Goal: Information Seeking & Learning: Learn about a topic

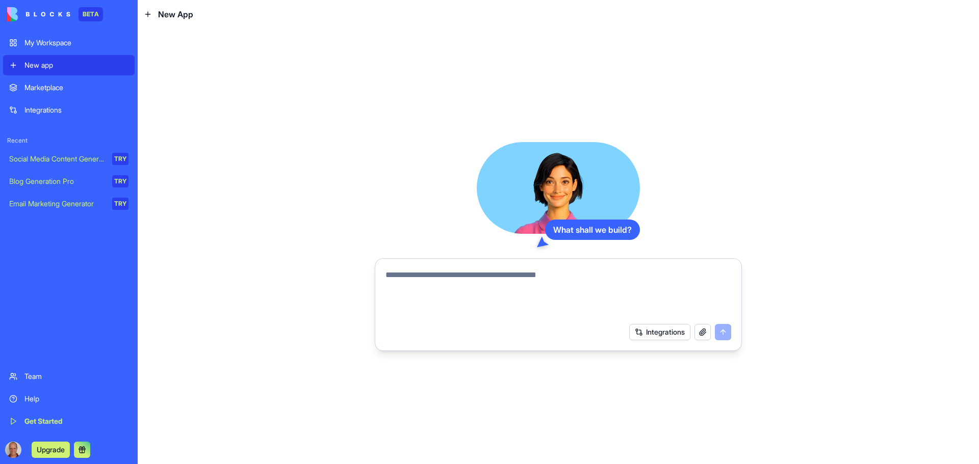
click at [83, 451] on button at bounding box center [82, 450] width 16 height 16
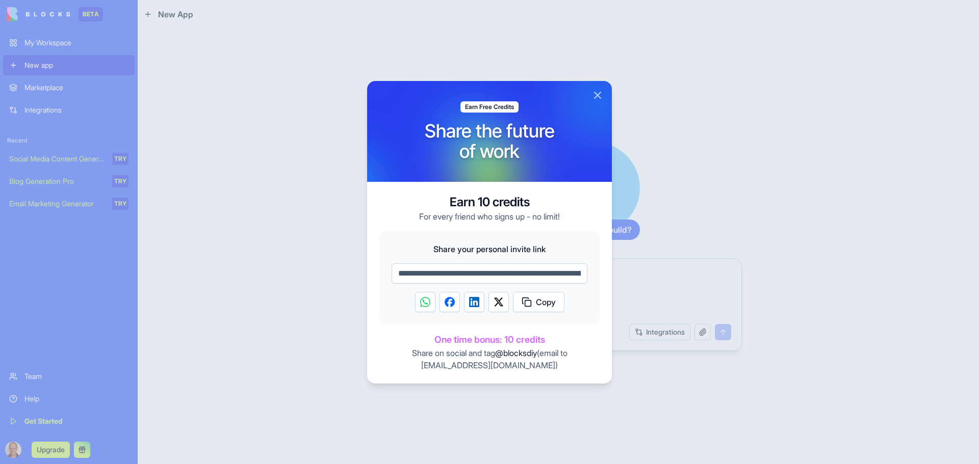
click at [595, 93] on button "Close" at bounding box center [597, 95] width 12 height 12
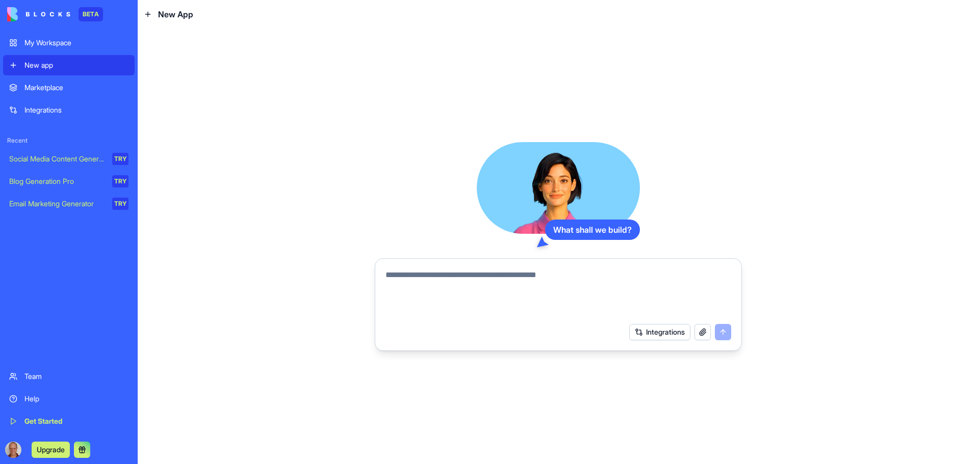
click at [41, 446] on button "Upgrade" at bounding box center [51, 450] width 38 height 16
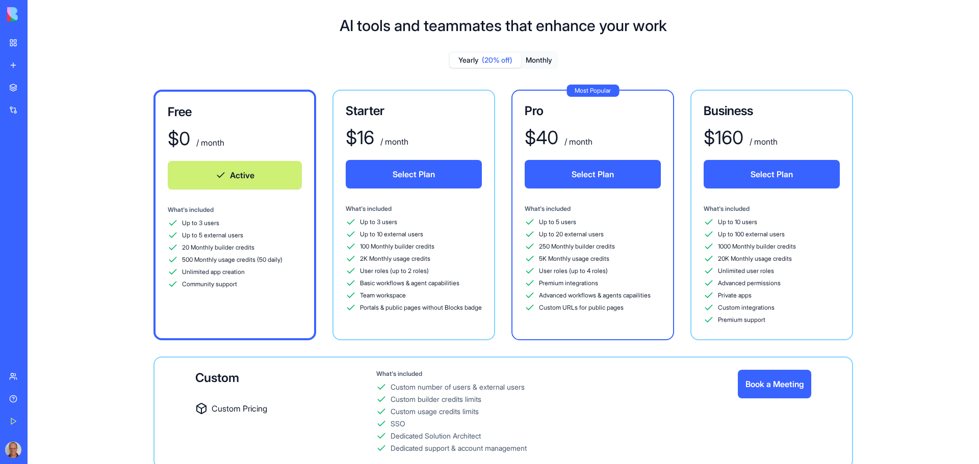
click at [24, 322] on div "Marketplace Integrations Recent Social Media Content Generator TRY Blog Generat…" at bounding box center [13, 220] width 21 height 287
click at [38, 108] on div "Integrations" at bounding box center [30, 110] width 13 height 10
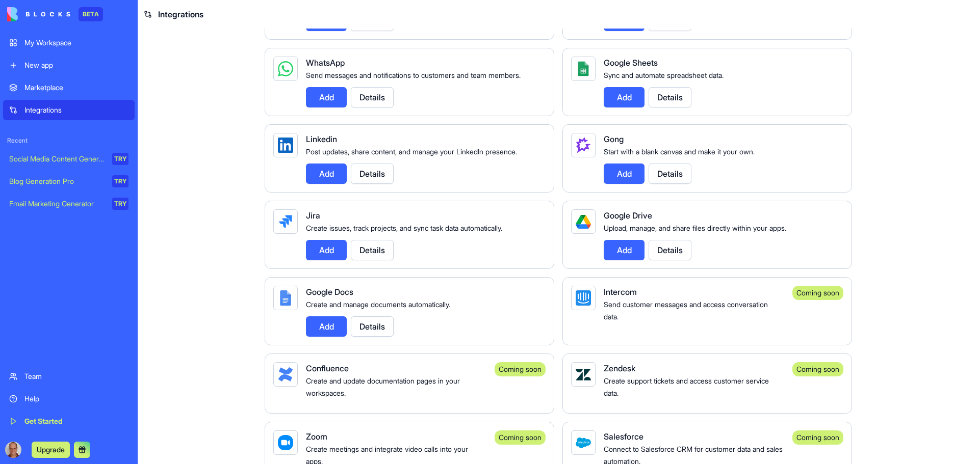
scroll to position [460, 0]
click at [35, 87] on div "Marketplace" at bounding box center [76, 88] width 104 height 10
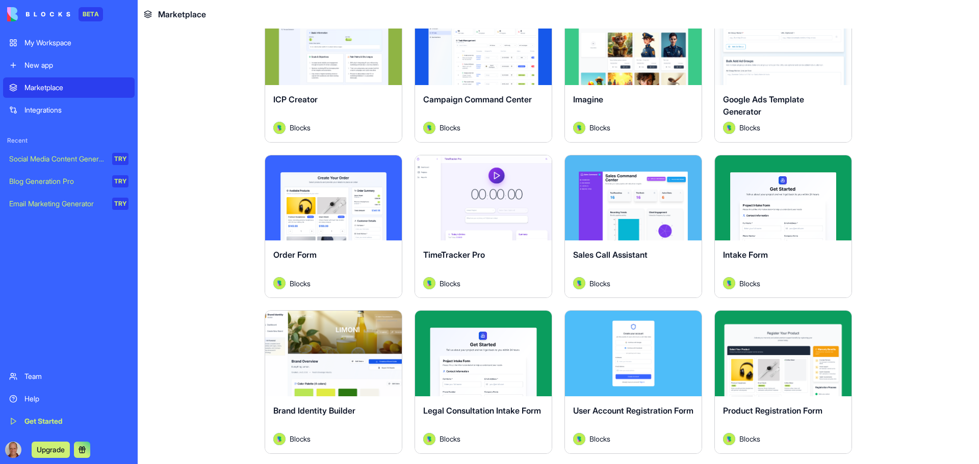
scroll to position [561, 0]
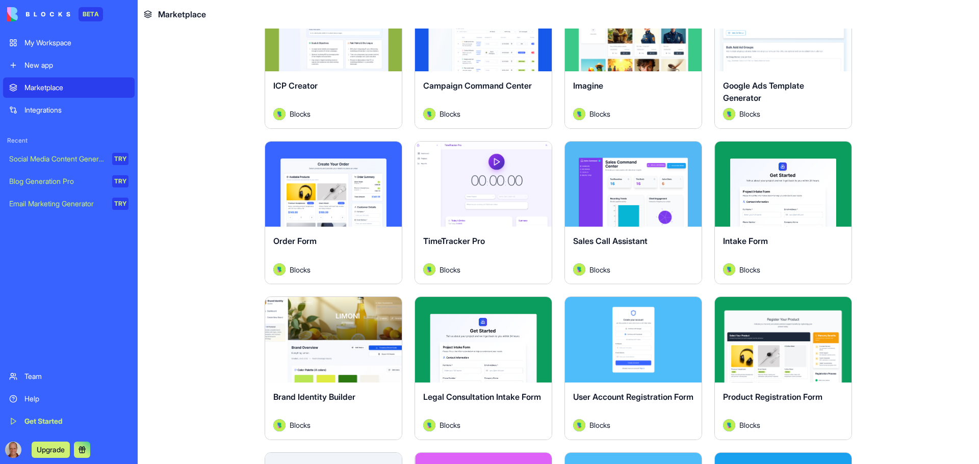
click at [472, 185] on button "Explore" at bounding box center [483, 184] width 76 height 20
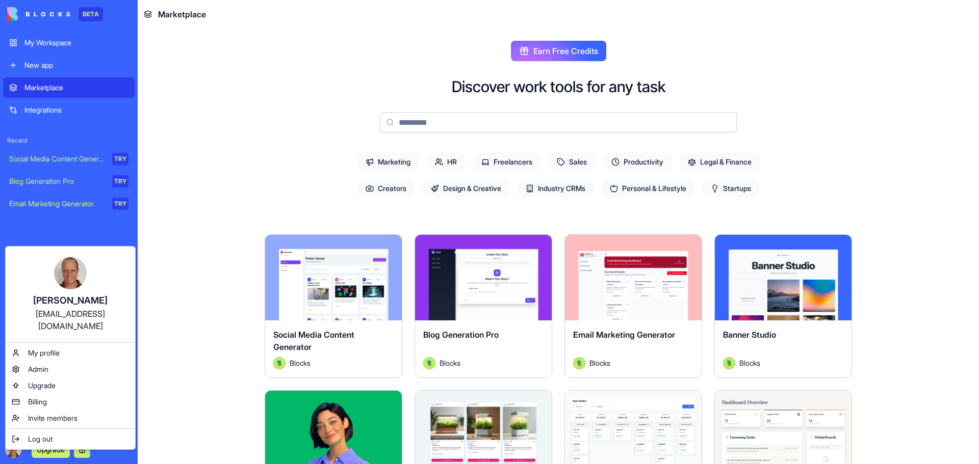
click at [12, 448] on html "BETA My Workspace New app Marketplace Integrations Recent Social Media Content …" at bounding box center [489, 232] width 979 height 464
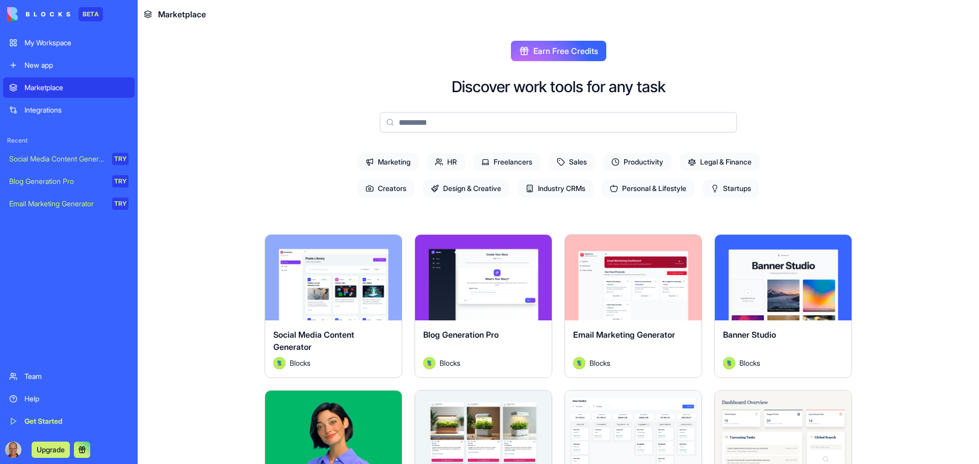
click at [27, 62] on div "New app" at bounding box center [76, 65] width 104 height 10
click at [28, 62] on div "New app" at bounding box center [76, 65] width 104 height 10
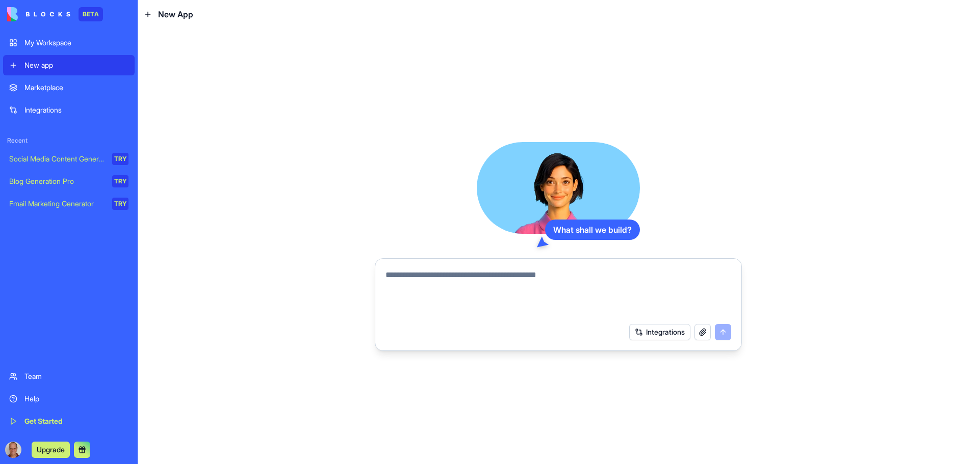
click at [38, 45] on div "My Workspace" at bounding box center [76, 43] width 104 height 10
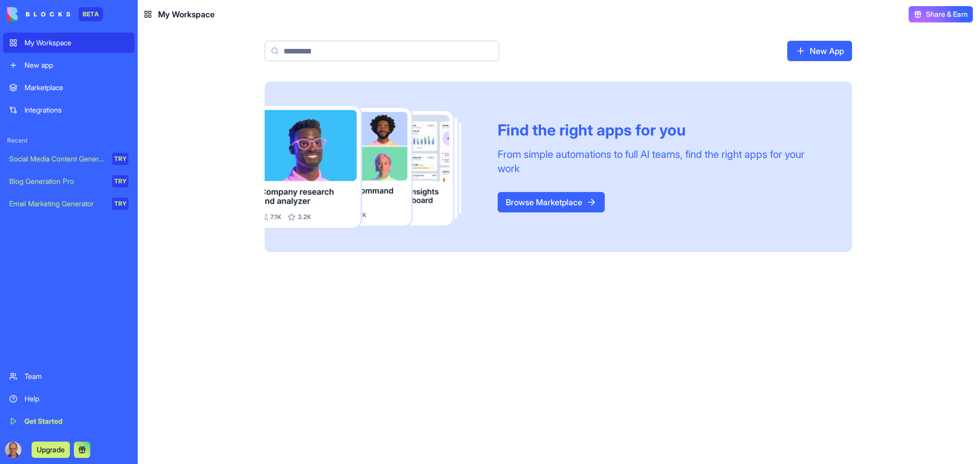
click at [50, 68] on div "New app" at bounding box center [76, 65] width 104 height 10
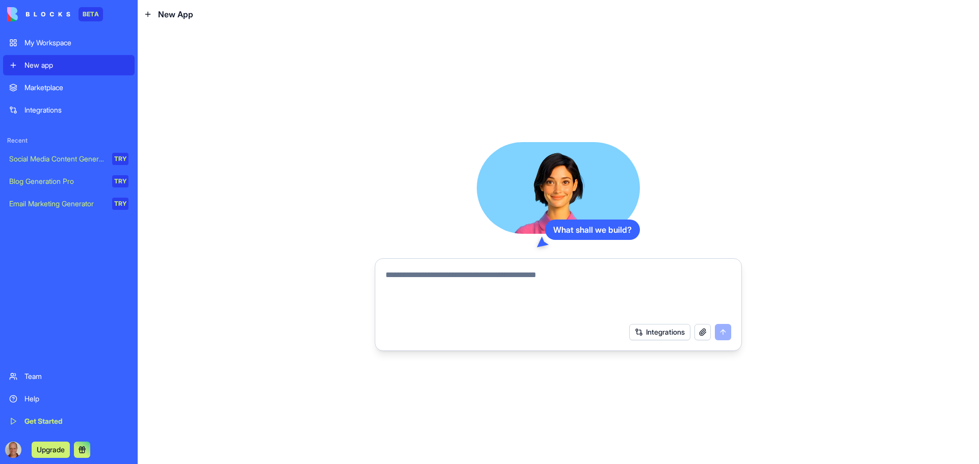
click at [47, 86] on div "Marketplace" at bounding box center [76, 88] width 104 height 10
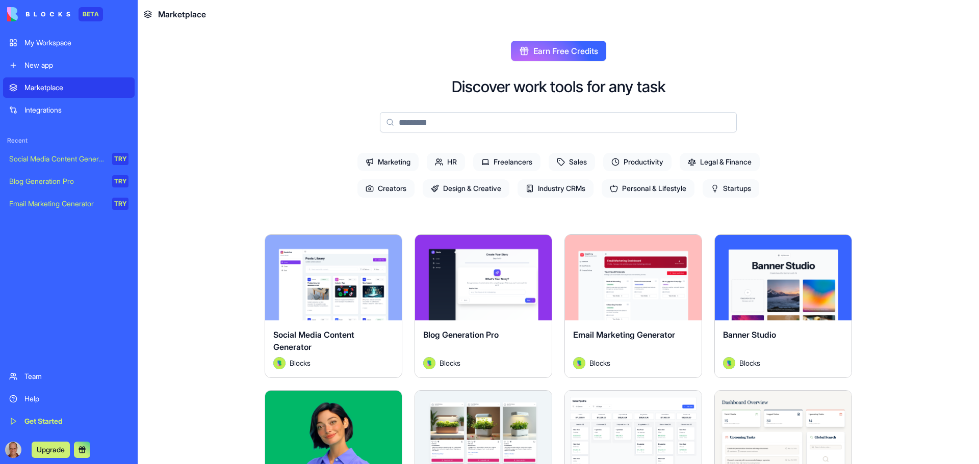
click at [35, 405] on link "Help" at bounding box center [69, 399] width 132 height 20
click at [22, 382] on link "Team" at bounding box center [69, 376] width 132 height 20
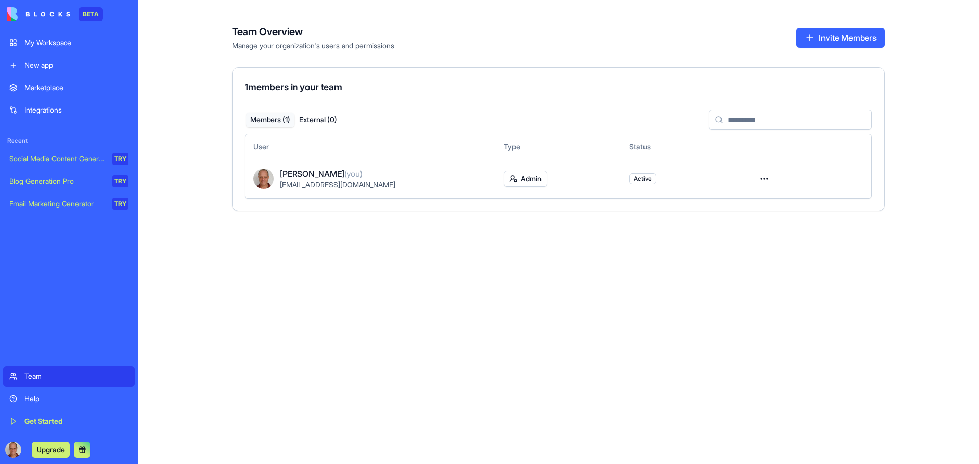
click at [33, 39] on div "My Workspace" at bounding box center [76, 43] width 104 height 10
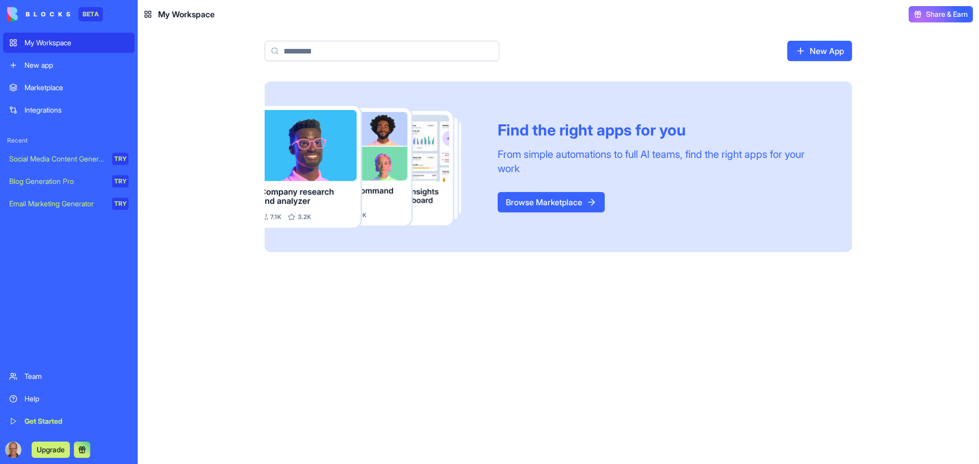
click at [45, 109] on div "Integrations" at bounding box center [76, 110] width 104 height 10
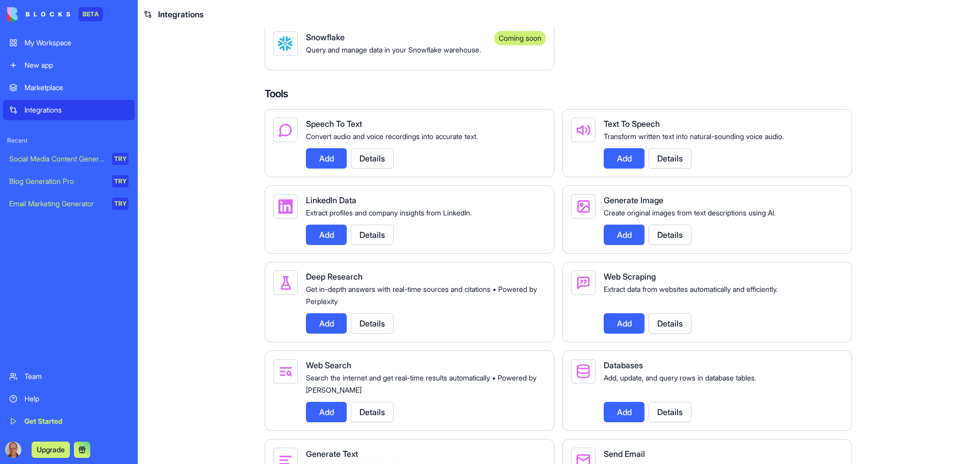
scroll to position [919, 0]
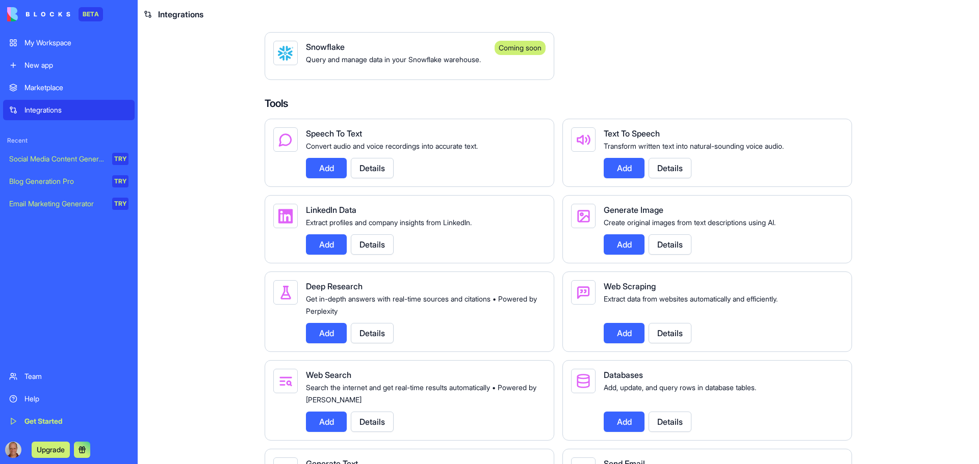
click at [366, 344] on button "Details" at bounding box center [372, 333] width 43 height 20
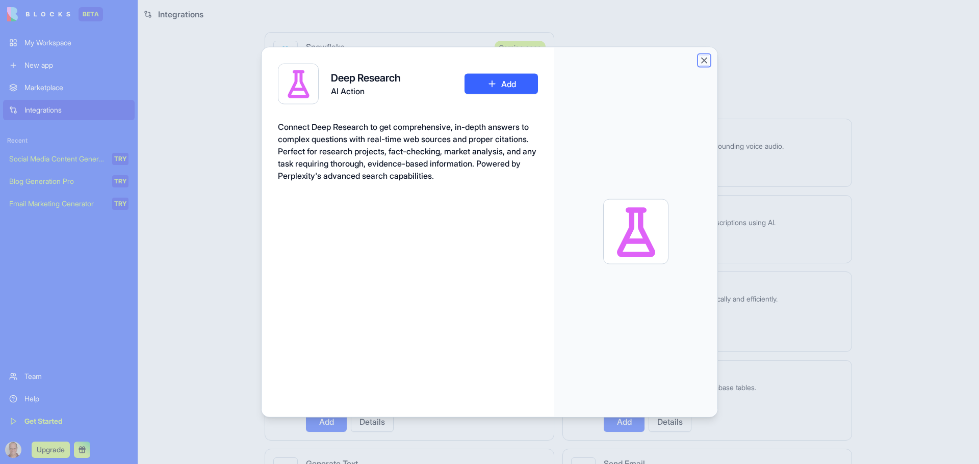
click at [703, 61] on button "Close" at bounding box center [704, 60] width 10 height 10
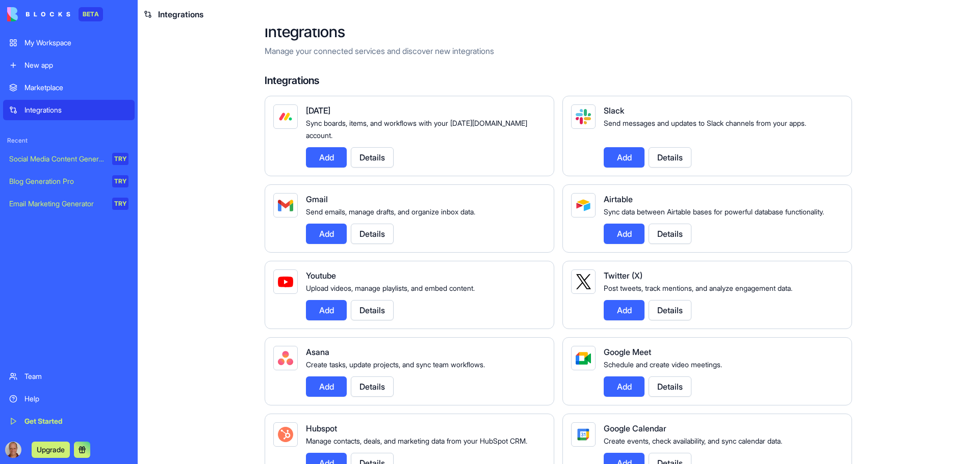
scroll to position [0, 0]
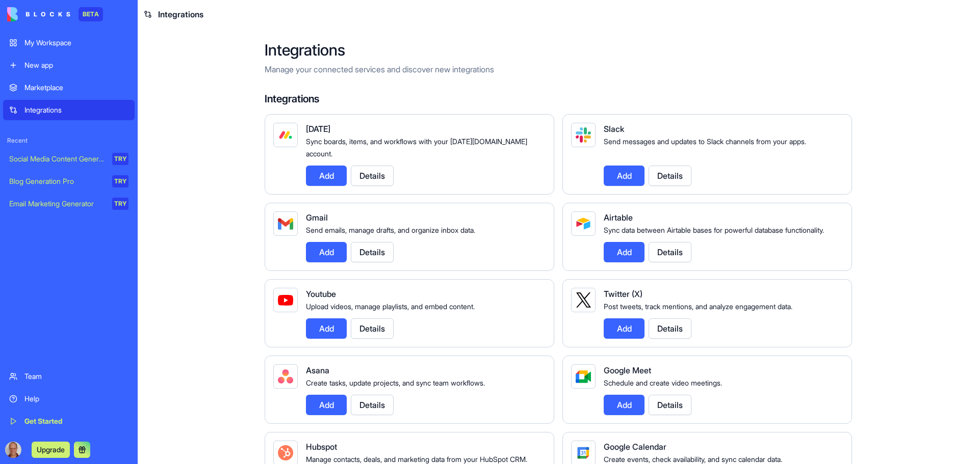
click at [69, 89] on div "Marketplace" at bounding box center [76, 88] width 104 height 10
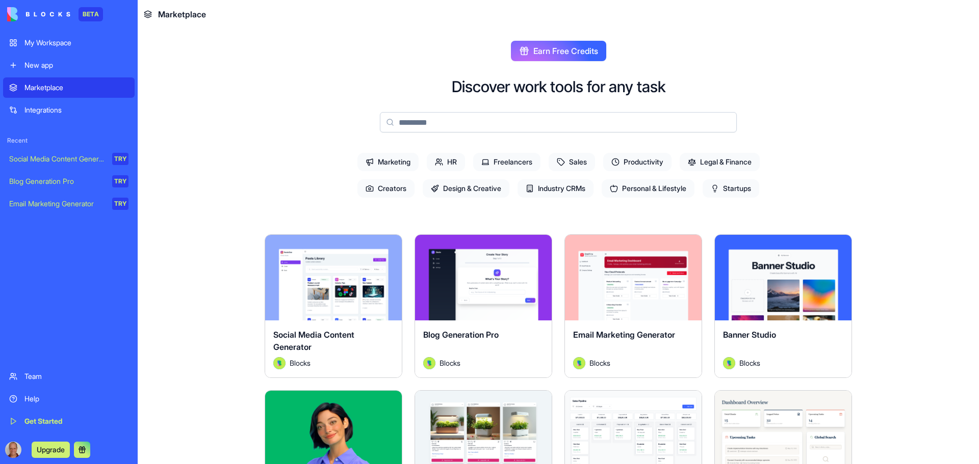
click at [53, 453] on button "Upgrade" at bounding box center [51, 450] width 38 height 16
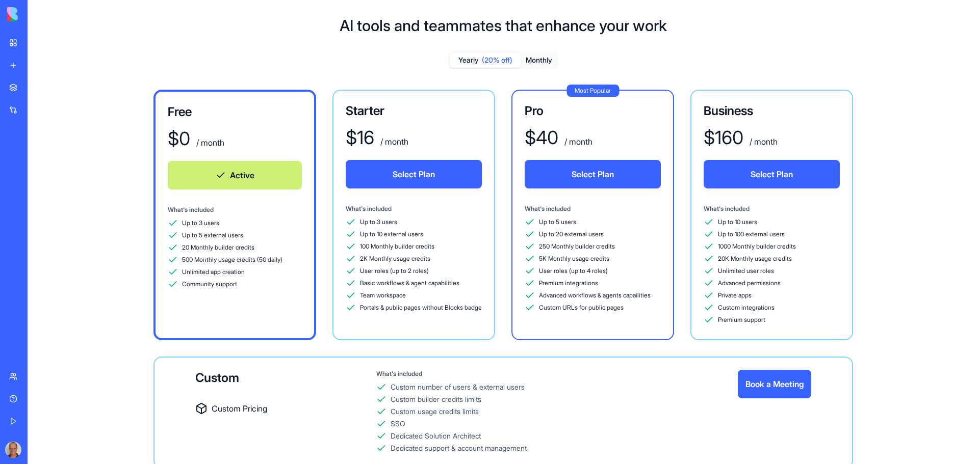
click at [37, 422] on div "Get Started" at bounding box center [30, 421] width 13 height 10
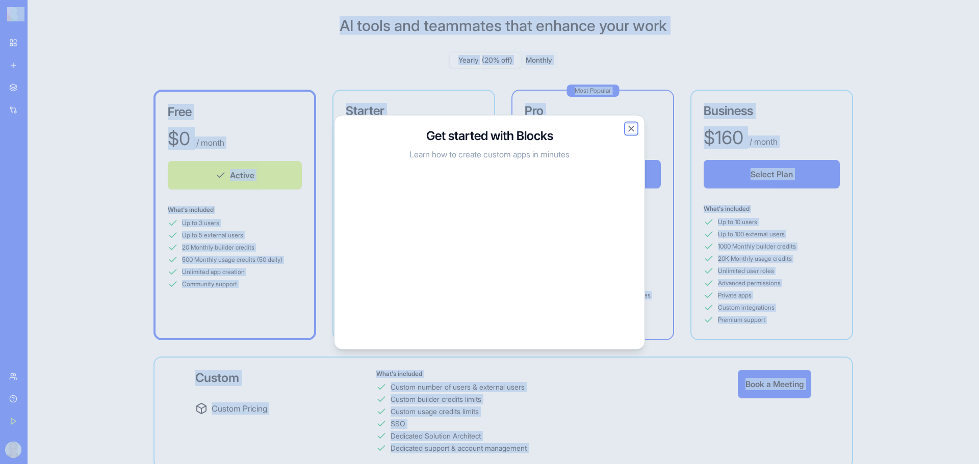
click at [633, 131] on button "Close" at bounding box center [631, 128] width 10 height 10
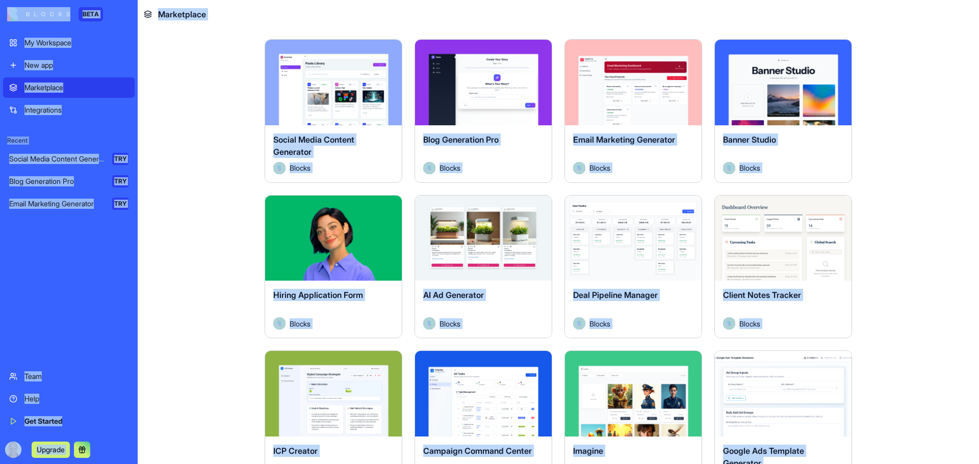
scroll to position [204, 0]
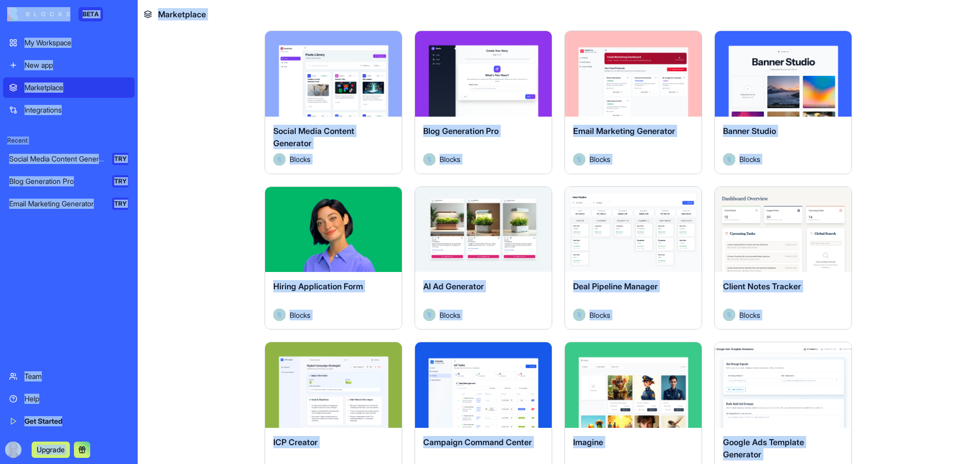
click at [32, 106] on div "Integrations" at bounding box center [76, 110] width 104 height 10
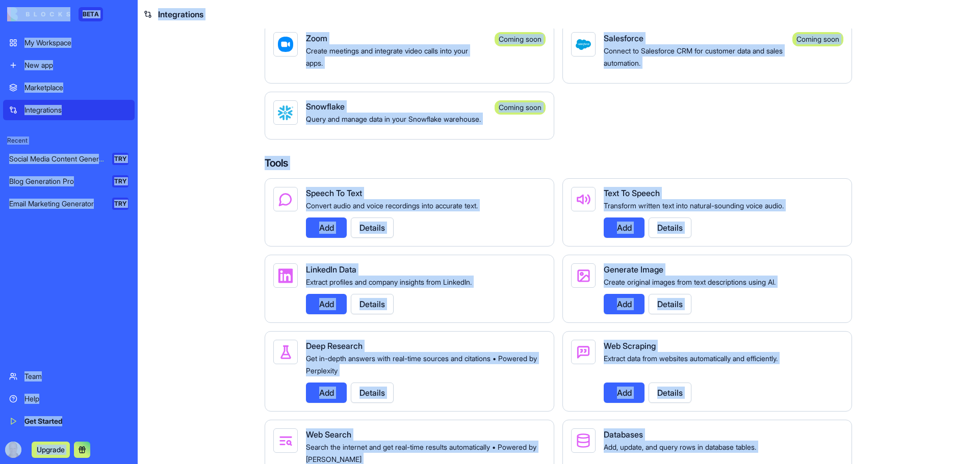
scroll to position [866, 0]
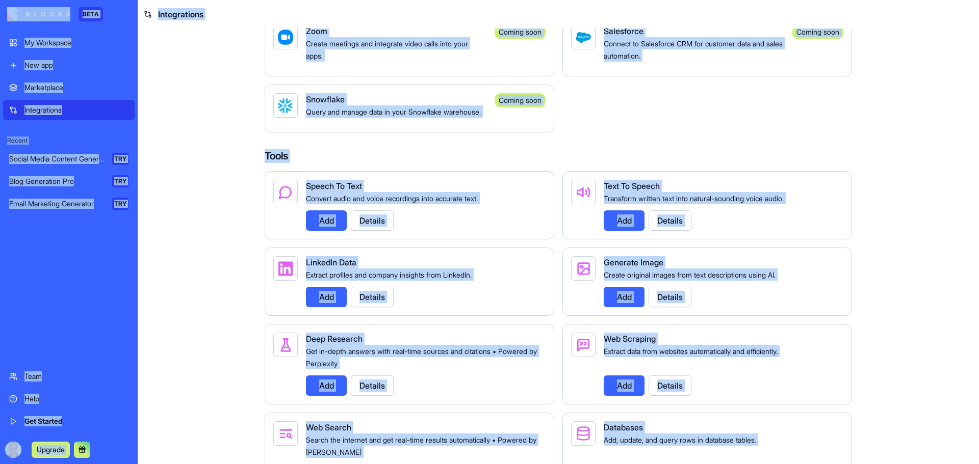
click at [364, 231] on button "Details" at bounding box center [372, 221] width 43 height 20
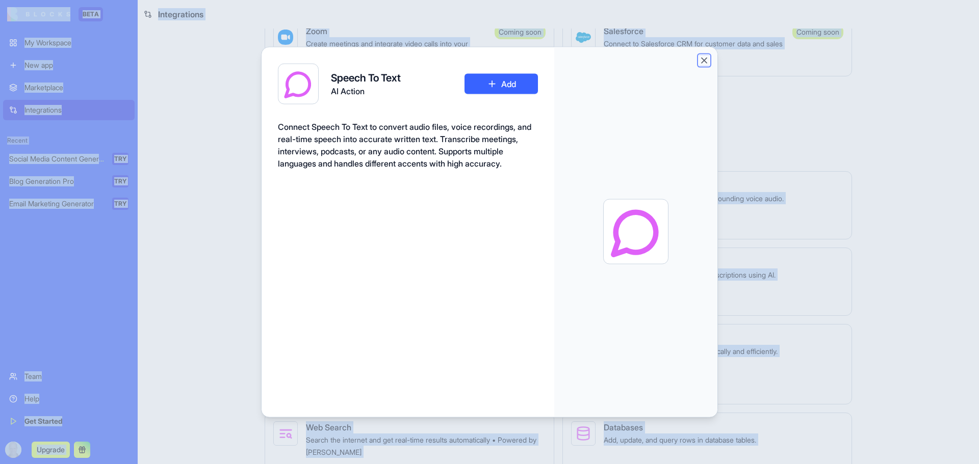
click at [706, 63] on button "Close" at bounding box center [704, 60] width 10 height 10
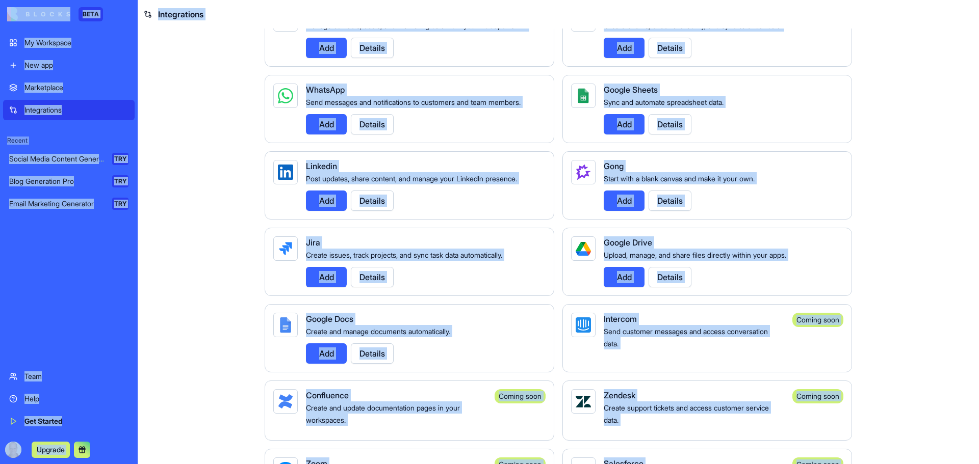
scroll to position [409, 0]
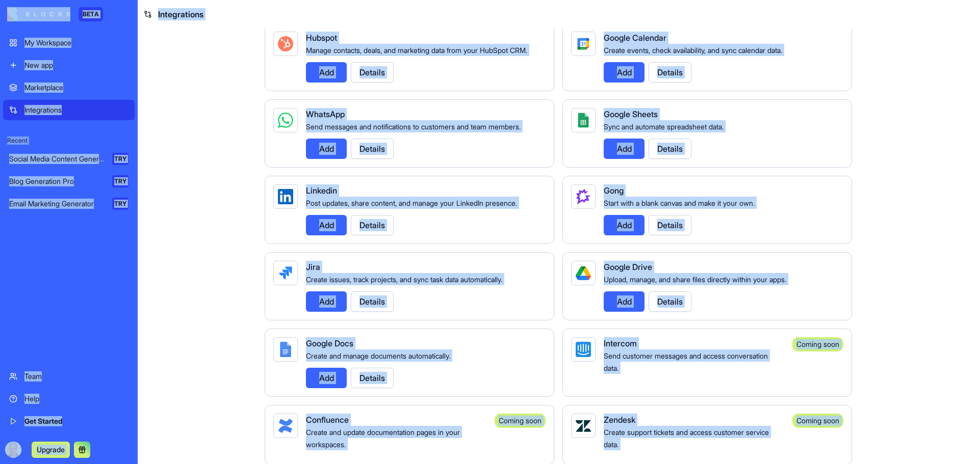
click at [666, 312] on button "Details" at bounding box center [669, 302] width 43 height 20
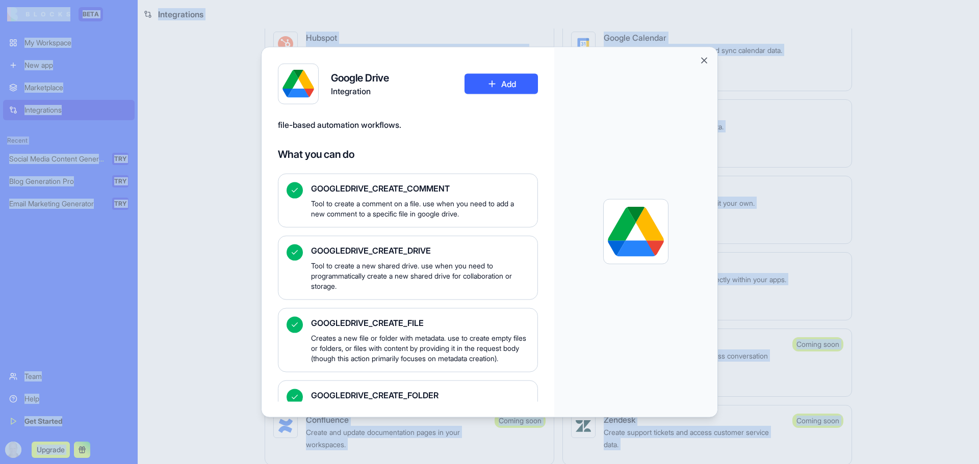
scroll to position [0, 0]
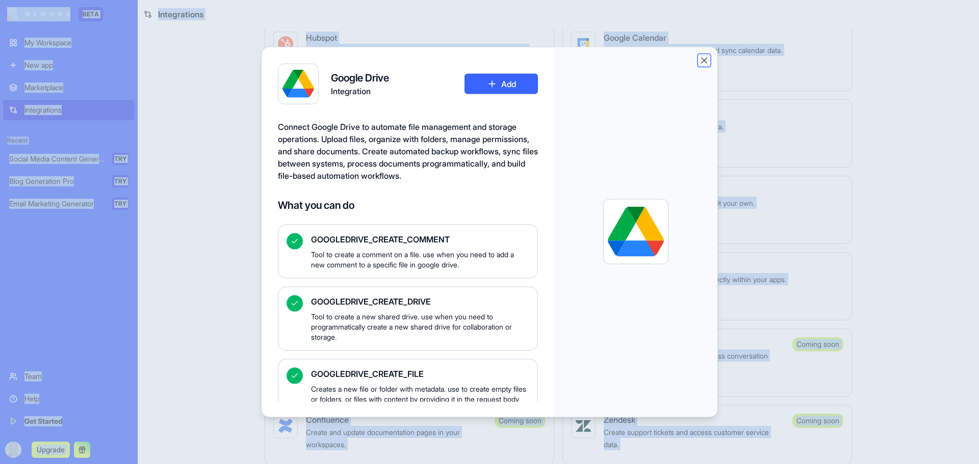
click at [703, 61] on button "Close" at bounding box center [704, 60] width 10 height 10
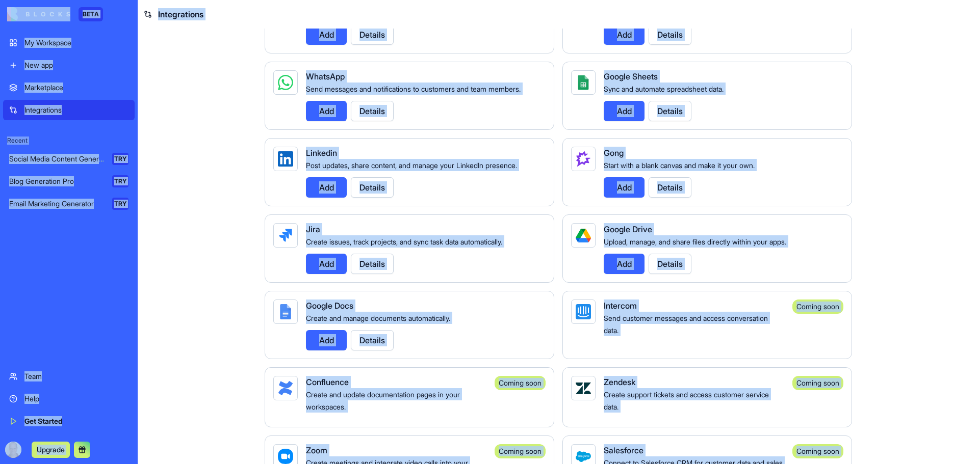
scroll to position [307, 0]
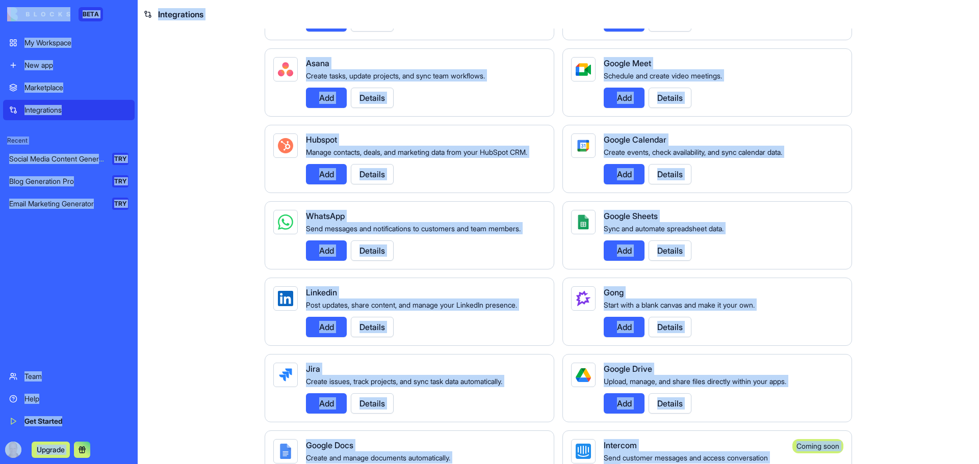
click at [34, 45] on div "My Workspace" at bounding box center [76, 43] width 104 height 10
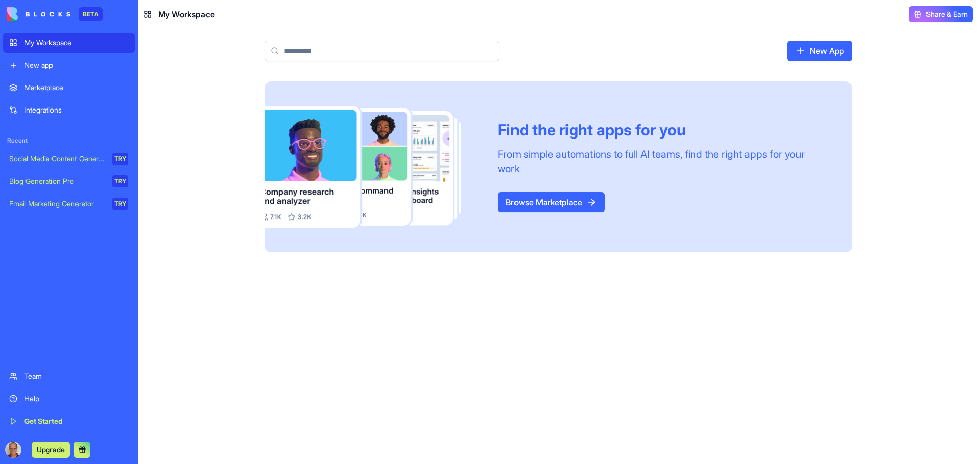
click at [42, 446] on button "Upgrade" at bounding box center [51, 450] width 38 height 16
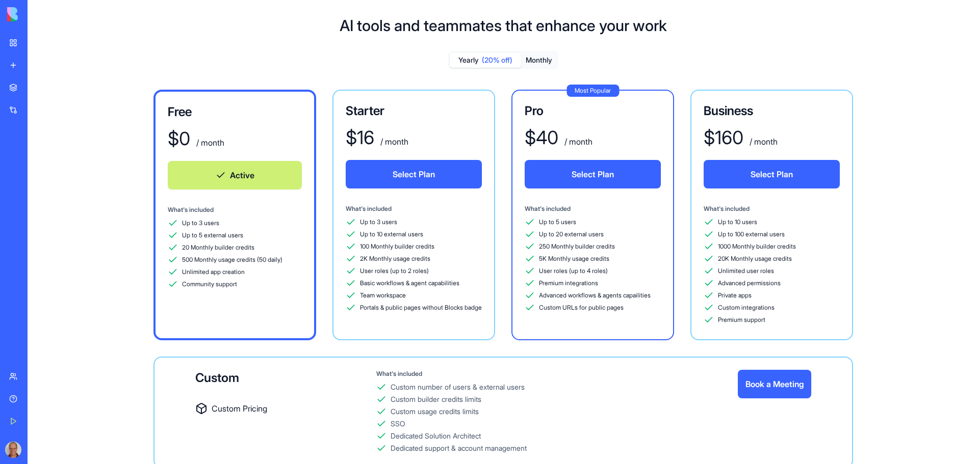
click at [29, 419] on div "Get Started" at bounding box center [30, 421] width 13 height 10
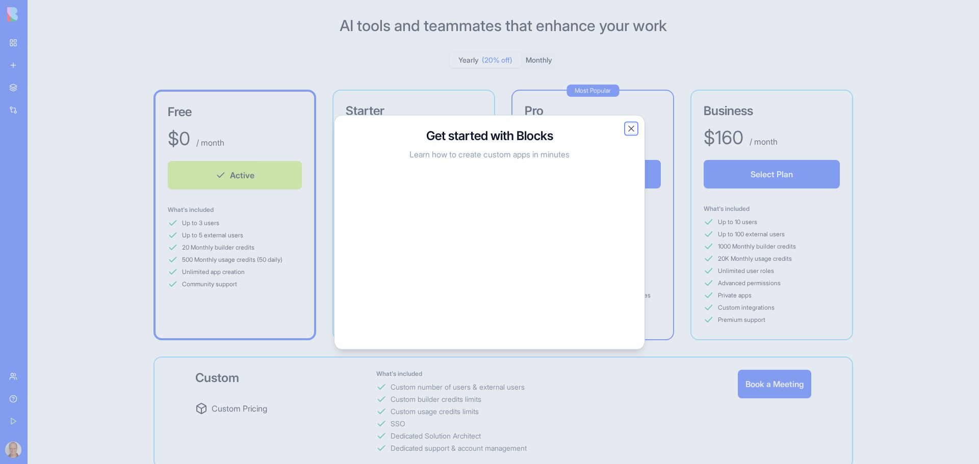
click at [634, 132] on button "Close" at bounding box center [631, 128] width 10 height 10
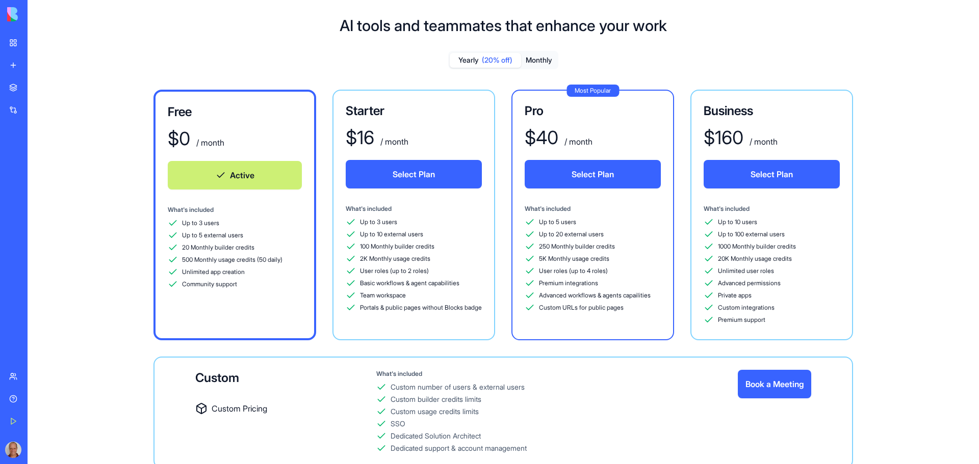
click at [38, 60] on div "New app" at bounding box center [30, 65] width 13 height 10
